Goal: Find specific page/section: Find specific page/section

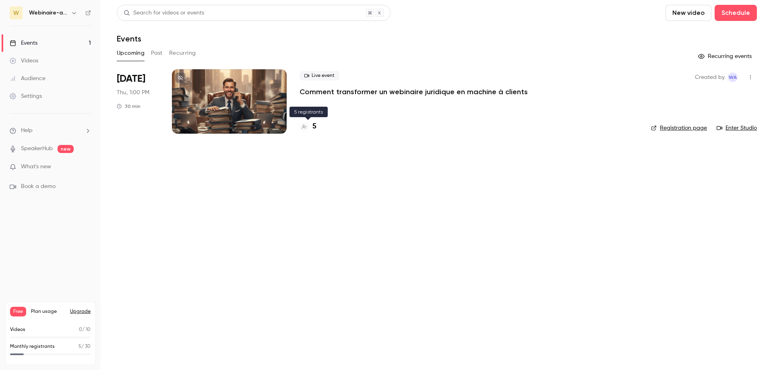
click at [313, 125] on h4 "5" at bounding box center [314, 126] width 4 height 11
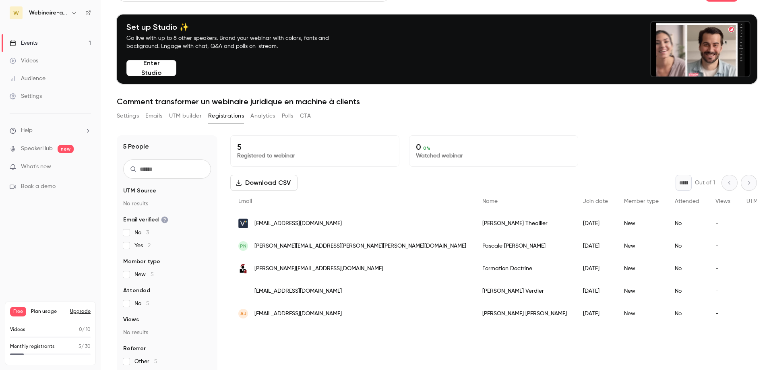
scroll to position [79, 0]
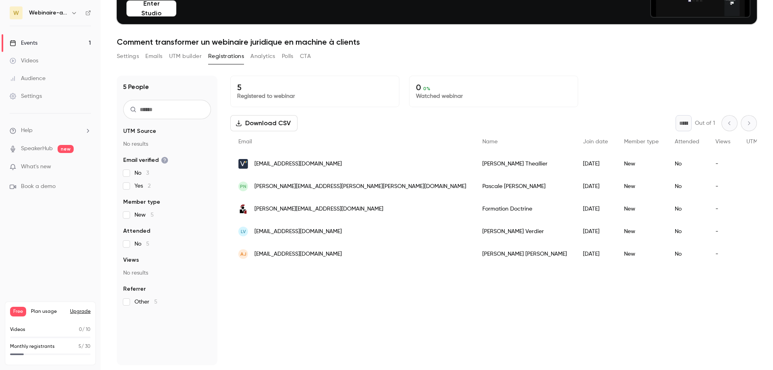
click at [41, 43] on link "Events 1" at bounding box center [50, 43] width 101 height 18
